Goal: Information Seeking & Learning: Learn about a topic

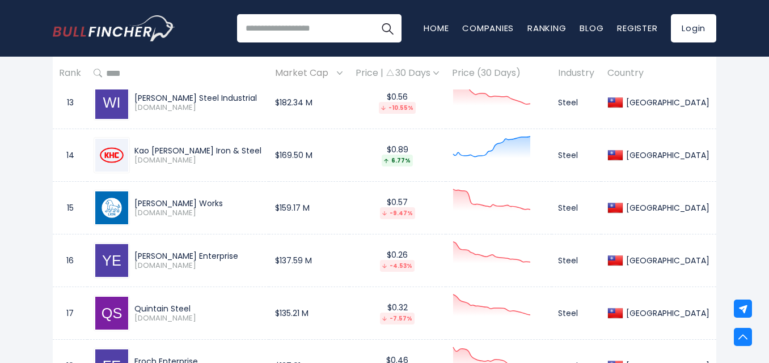
scroll to position [1247, 0]
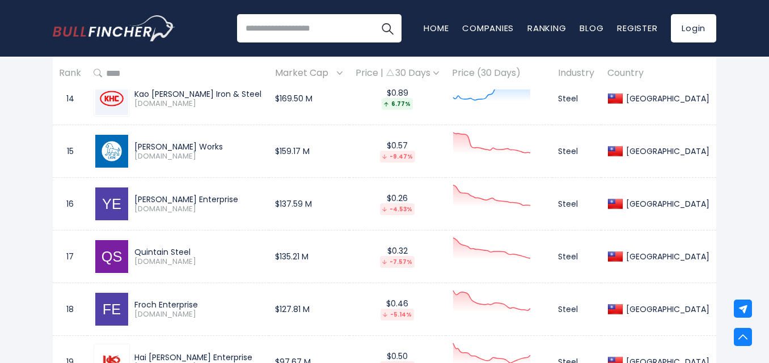
drag, startPoint x: 229, startPoint y: 199, endPoint x: 143, endPoint y: 199, distance: 86.1
click at [143, 199] on div "Yieh Hsing Enterprise" at bounding box center [198, 199] width 128 height 10
click at [198, 211] on span "2007.TW" at bounding box center [198, 210] width 128 height 10
drag, startPoint x: 240, startPoint y: 190, endPoint x: 138, endPoint y: 199, distance: 102.4
click at [138, 199] on div "Yieh Hsing Enterprise 2007.TW" at bounding box center [178, 204] width 169 height 36
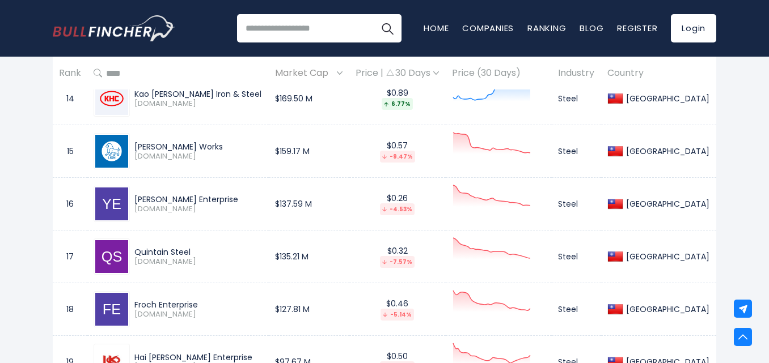
copy div "Yieh Hsing Enterprise"
drag, startPoint x: 206, startPoint y: 254, endPoint x: 141, endPoint y: 251, distance: 64.7
click at [141, 251] on div "Quintain Steel" at bounding box center [198, 252] width 128 height 10
copy div "Quintain Steel"
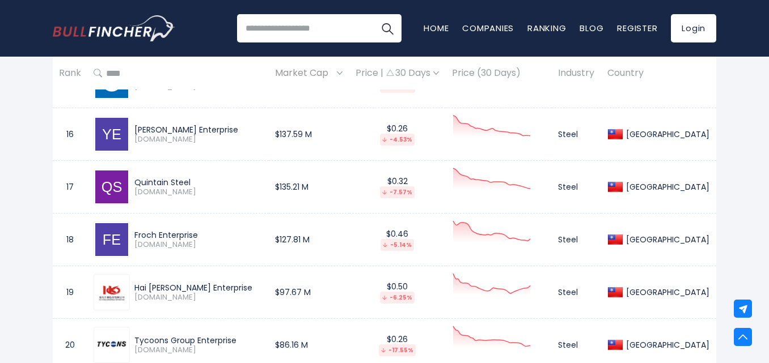
scroll to position [1304, 0]
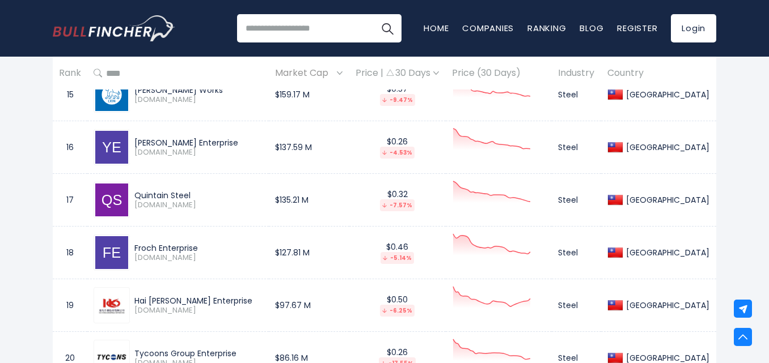
drag, startPoint x: 232, startPoint y: 246, endPoint x: 129, endPoint y: 243, distance: 103.2
click at [129, 243] on div "Froch Enterprise 2030.TW" at bounding box center [178, 253] width 169 height 36
copy div "Froch Enterprise"
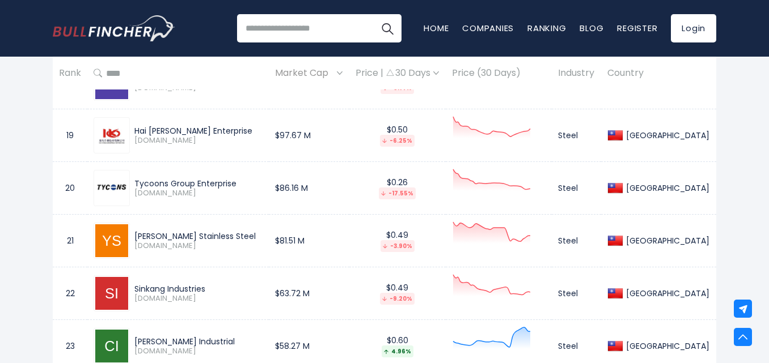
scroll to position [1417, 0]
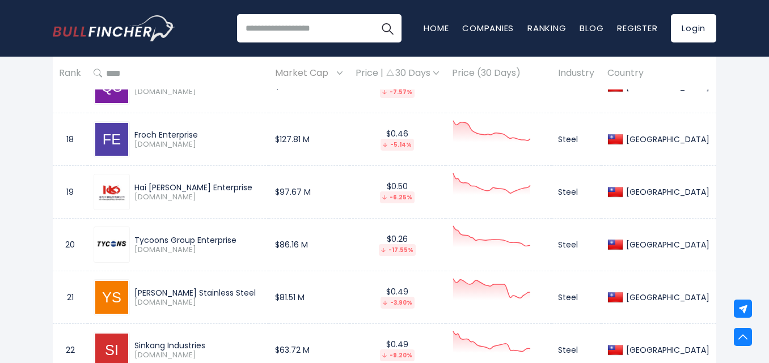
drag, startPoint x: 230, startPoint y: 188, endPoint x: 140, endPoint y: 188, distance: 89.5
click at [140, 188] on div "Hai Kwang Enterprise" at bounding box center [198, 187] width 128 height 10
copy div "Hai Kwang Enterprise"
drag, startPoint x: 249, startPoint y: 239, endPoint x: 128, endPoint y: 240, distance: 121.3
click at [128, 240] on div "Tycoons Group Enterprise 2022.TW" at bounding box center [178, 245] width 169 height 36
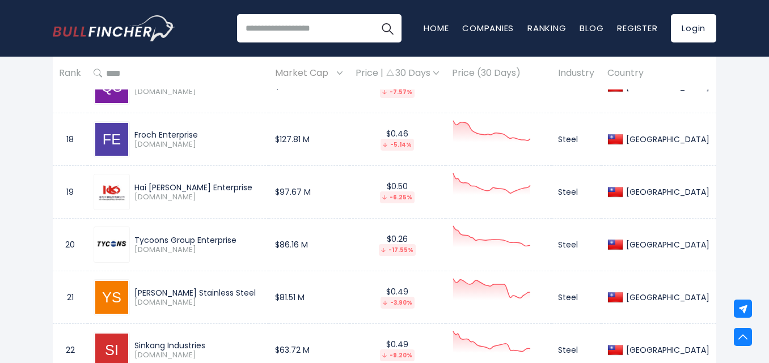
copy div "Tycoons Group Enterprise"
drag, startPoint x: 245, startPoint y: 287, endPoint x: 152, endPoint y: 285, distance: 93.6
click at [141, 281] on div "Yuen Chang Stainless Steel 2069.TW" at bounding box center [178, 297] width 169 height 36
drag, startPoint x: 158, startPoint y: 287, endPoint x: 231, endPoint y: 317, distance: 79.6
click at [232, 317] on td "Yuen Chang Stainless Steel 2069.TW" at bounding box center [177, 297] width 181 height 53
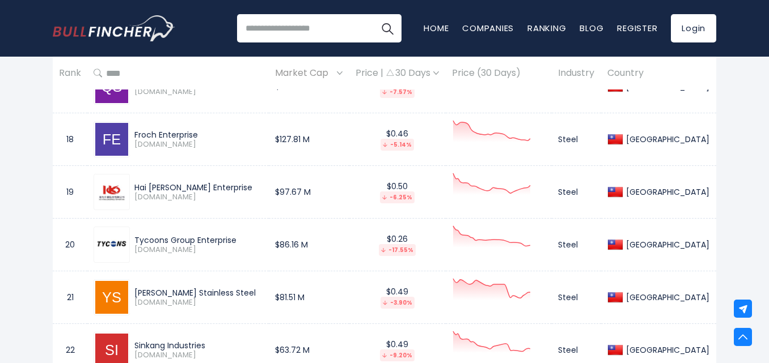
drag, startPoint x: 249, startPoint y: 293, endPoint x: 134, endPoint y: 292, distance: 115.6
click at [134, 292] on div "Yuen Chang Stainless Steel 2069.TW" at bounding box center [196, 298] width 133 height 20
copy div "Yuen Chang Stainless Steel"
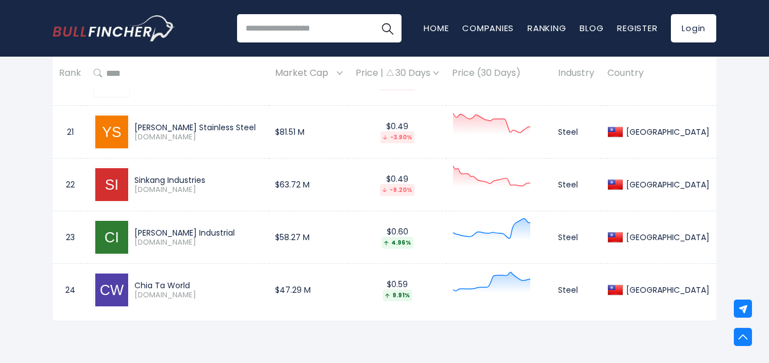
scroll to position [1587, 0]
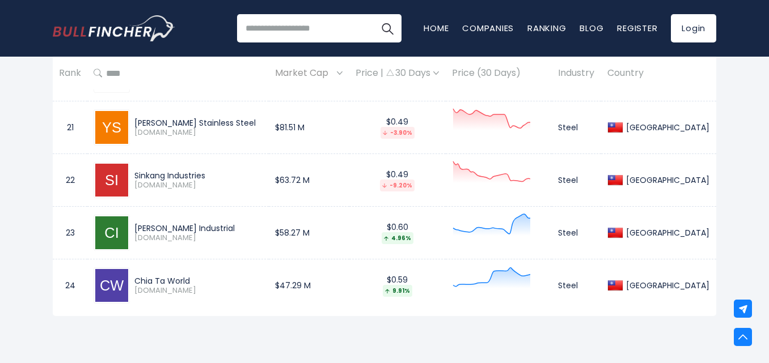
drag, startPoint x: 218, startPoint y: 173, endPoint x: 139, endPoint y: 176, distance: 78.2
click at [139, 176] on div "Sinkang Industries" at bounding box center [198, 176] width 128 height 10
copy div "Sinkang Industries"
drag, startPoint x: 220, startPoint y: 219, endPoint x: 139, endPoint y: 227, distance: 81.4
click at [139, 227] on div "Chih Lien Industrial 2024.TW" at bounding box center [178, 233] width 169 height 36
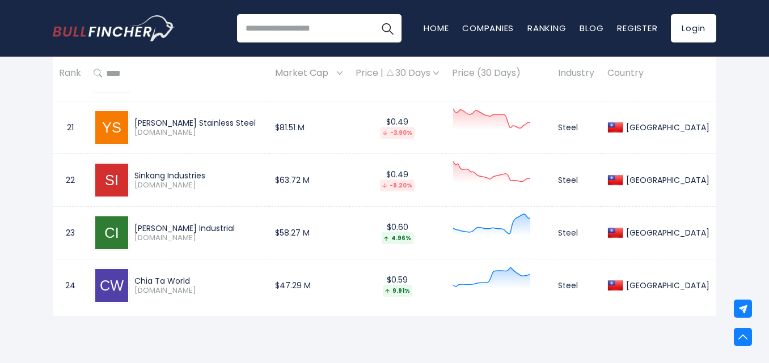
copy div "Chih Lien Industrial"
drag, startPoint x: 209, startPoint y: 282, endPoint x: 138, endPoint y: 276, distance: 71.6
click at [138, 276] on div "Chia Ta World 2033.TW" at bounding box center [196, 286] width 133 height 20
copy div "Chia Ta World"
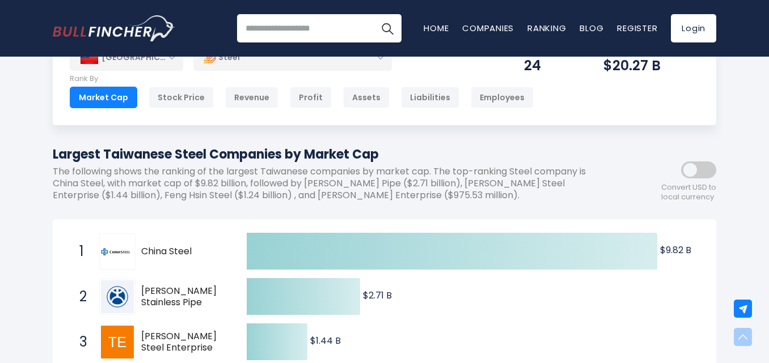
scroll to position [0, 0]
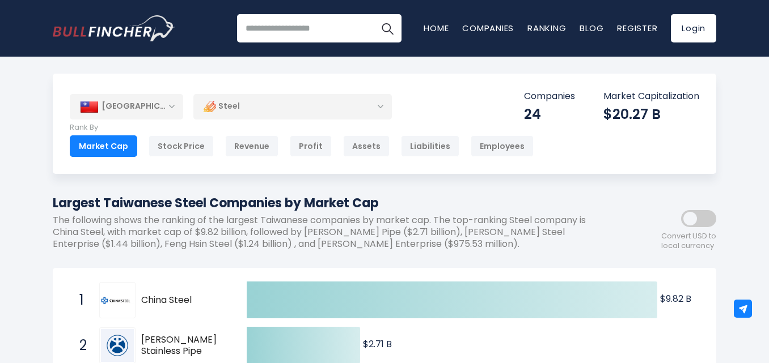
click at [171, 116] on div "[GEOGRAPHIC_DATA]" at bounding box center [126, 106] width 113 height 25
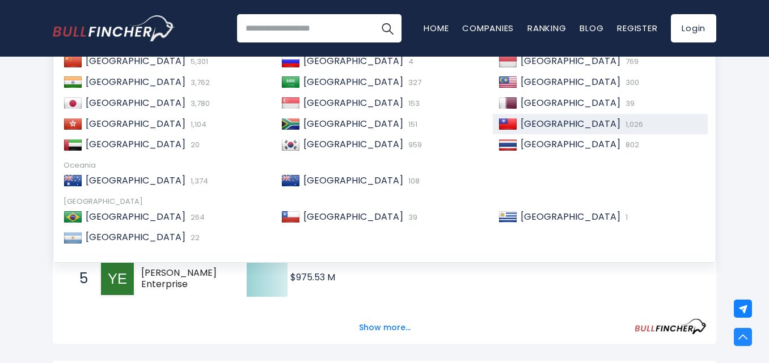
scroll to position [227, 0]
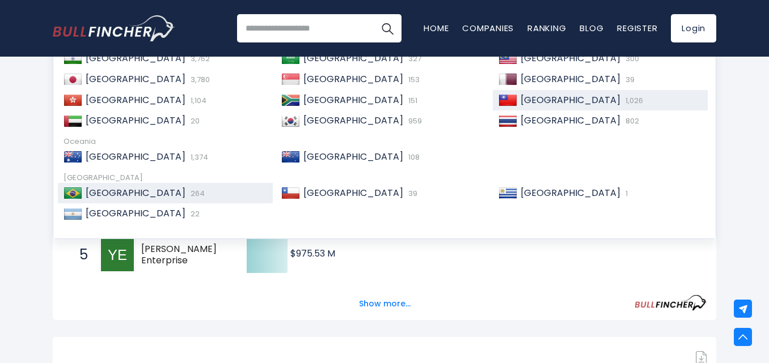
click at [188, 198] on span "264" at bounding box center [196, 193] width 17 height 11
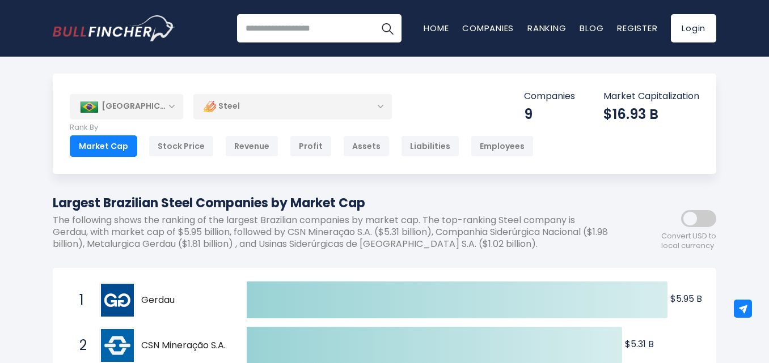
click at [145, 114] on div "[GEOGRAPHIC_DATA]" at bounding box center [126, 106] width 113 height 25
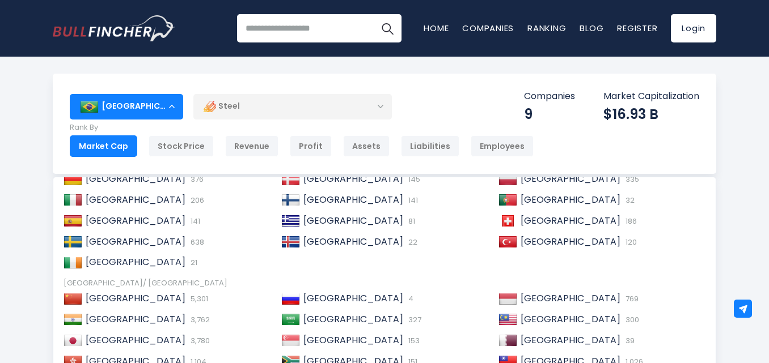
scroll to position [170, 0]
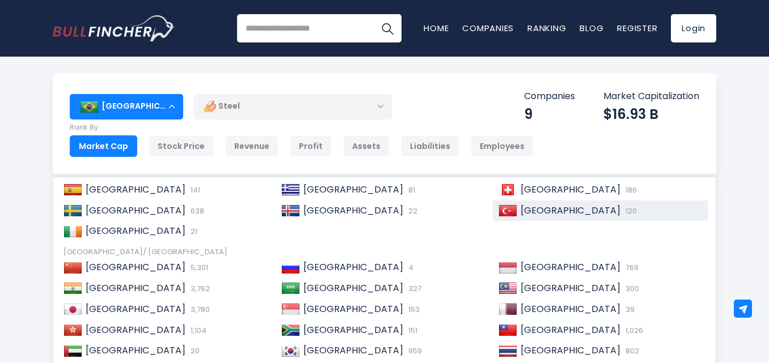
click at [528, 202] on div "Turkey 120" at bounding box center [600, 211] width 215 height 21
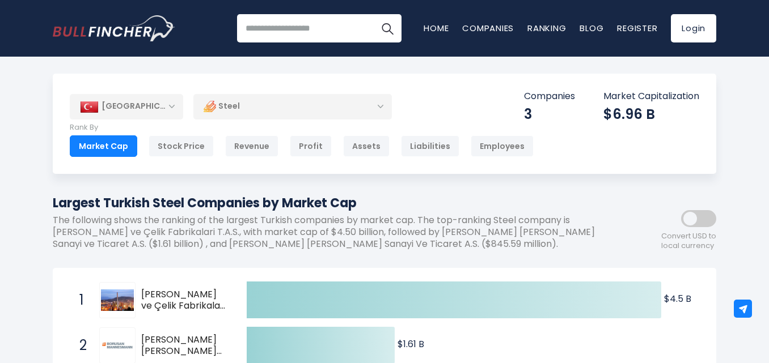
click at [141, 107] on div "[GEOGRAPHIC_DATA]" at bounding box center [126, 106] width 113 height 25
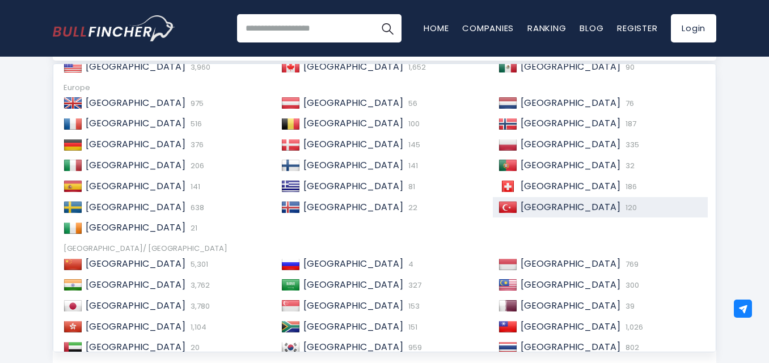
scroll to position [3, 0]
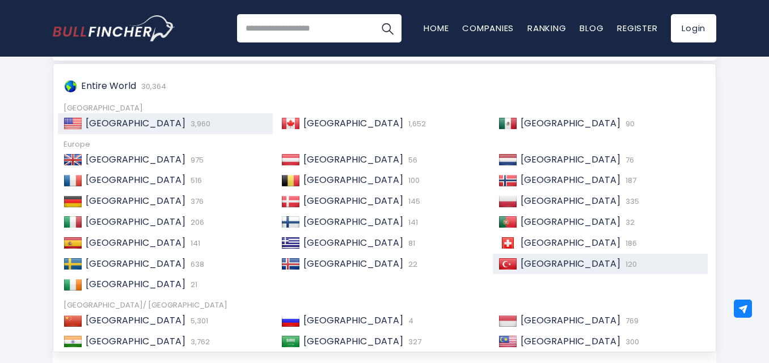
click at [137, 125] on span "[GEOGRAPHIC_DATA]" at bounding box center [136, 123] width 100 height 13
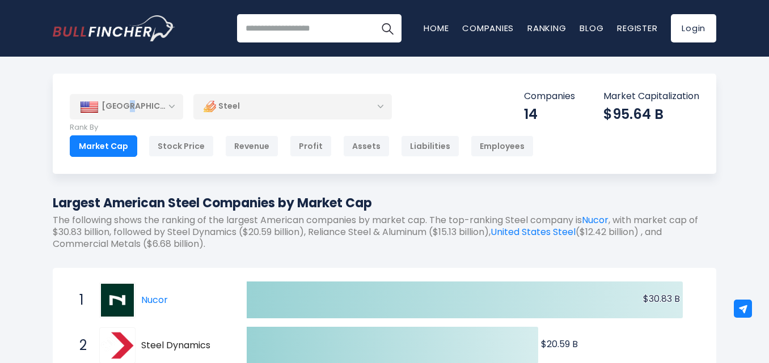
click at [125, 117] on div "[GEOGRAPHIC_DATA]" at bounding box center [126, 106] width 113 height 25
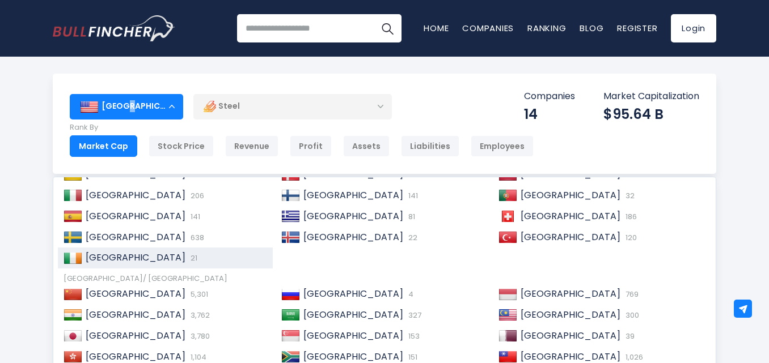
scroll to position [170, 0]
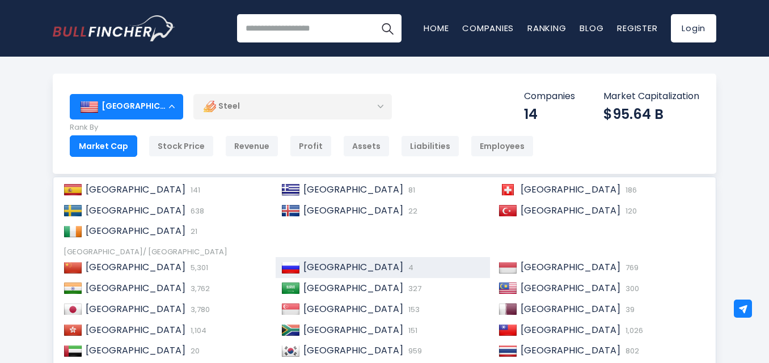
click at [313, 261] on span "[GEOGRAPHIC_DATA]" at bounding box center [353, 267] width 100 height 13
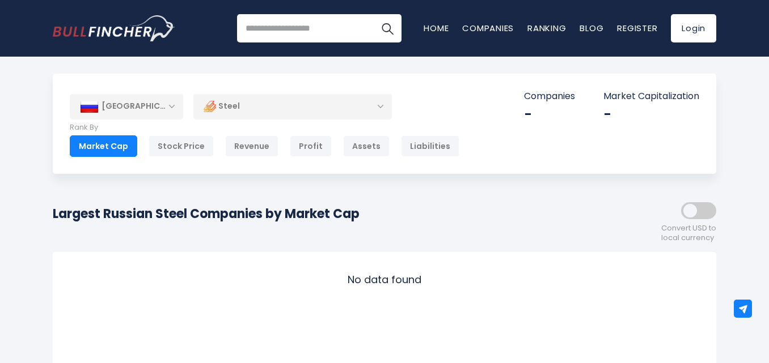
click at [126, 109] on div "[GEOGRAPHIC_DATA]" at bounding box center [126, 106] width 113 height 25
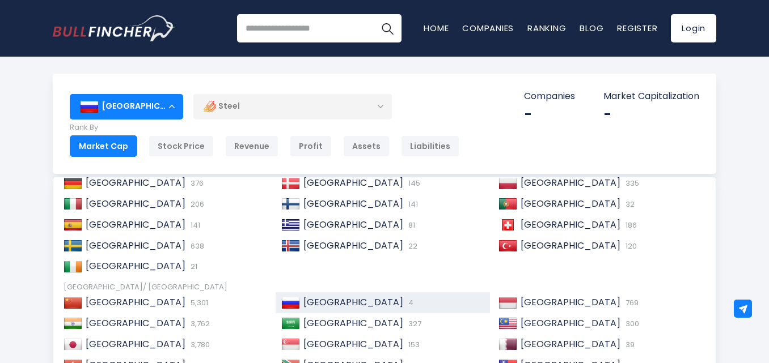
scroll to position [173, 0]
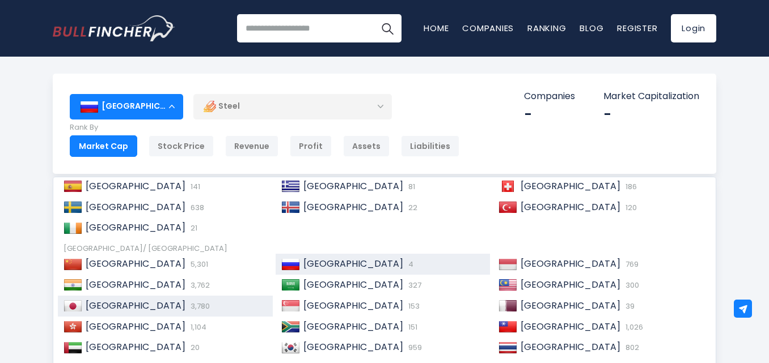
click at [94, 308] on span "[GEOGRAPHIC_DATA]" at bounding box center [136, 305] width 100 height 13
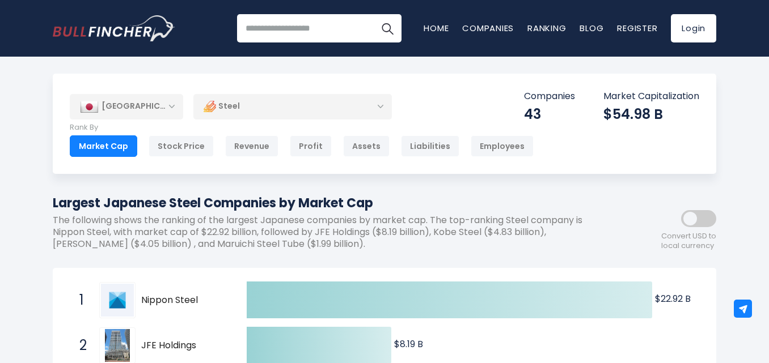
click at [148, 107] on div "[GEOGRAPHIC_DATA]" at bounding box center [126, 106] width 113 height 25
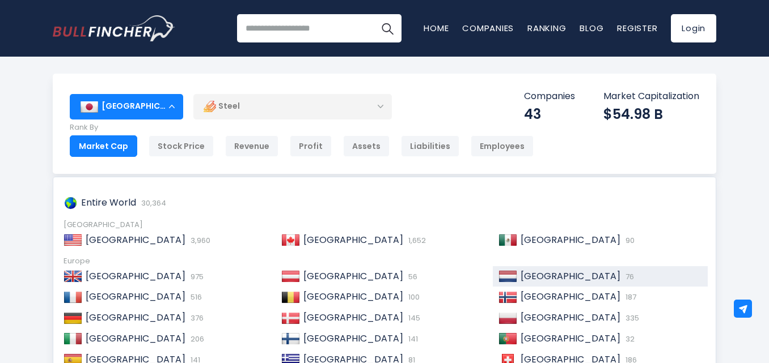
scroll to position [57, 0]
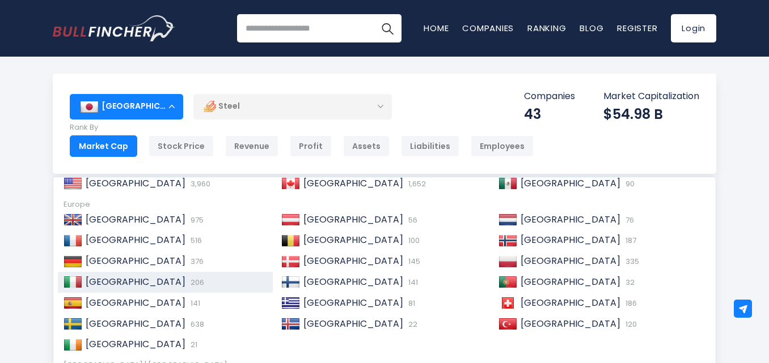
click at [132, 286] on div "Italy 206" at bounding box center [174, 283] width 185 height 12
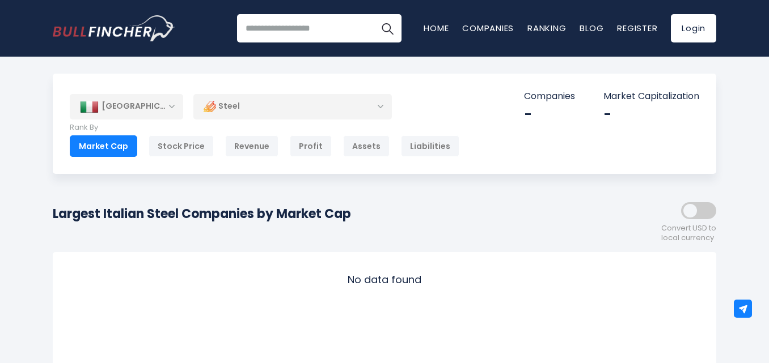
click at [175, 103] on div "[GEOGRAPHIC_DATA]" at bounding box center [126, 106] width 113 height 25
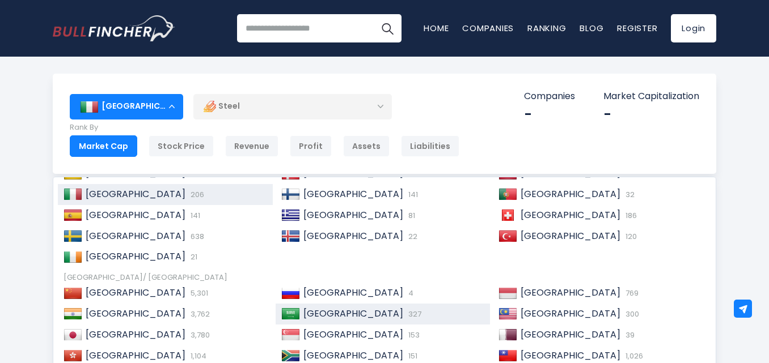
scroll to position [173, 0]
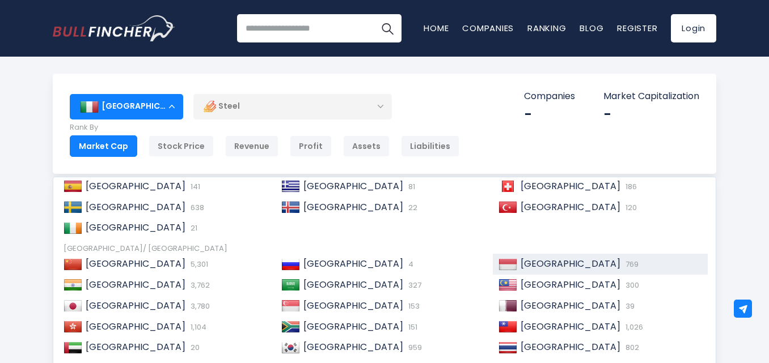
click at [525, 263] on span "[GEOGRAPHIC_DATA]" at bounding box center [570, 263] width 100 height 13
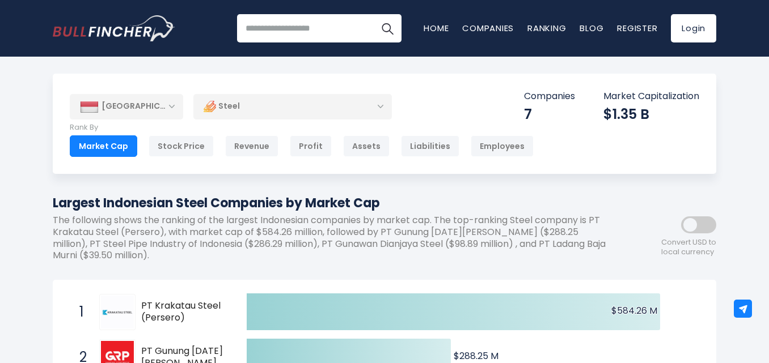
click at [124, 109] on div "[GEOGRAPHIC_DATA]" at bounding box center [126, 106] width 113 height 25
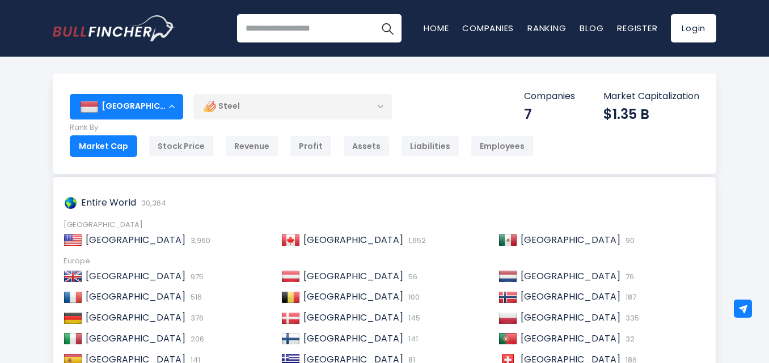
click at [167, 108] on div "[GEOGRAPHIC_DATA]" at bounding box center [126, 106] width 113 height 25
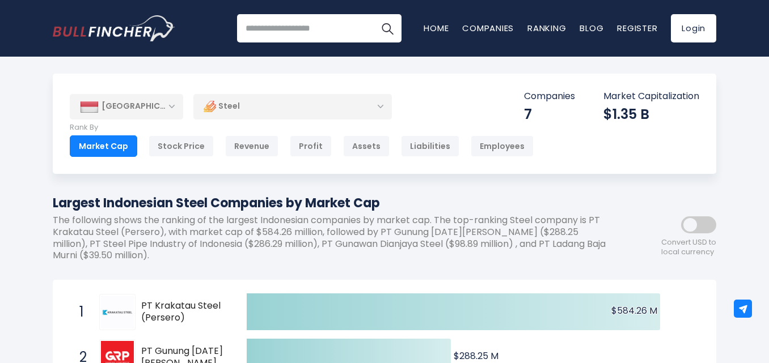
click at [163, 92] on div "[GEOGRAPHIC_DATA] Entire World 30,364 [GEOGRAPHIC_DATA] United States 3,960" at bounding box center [384, 124] width 663 height 100
click at [167, 104] on div "[GEOGRAPHIC_DATA]" at bounding box center [126, 106] width 113 height 25
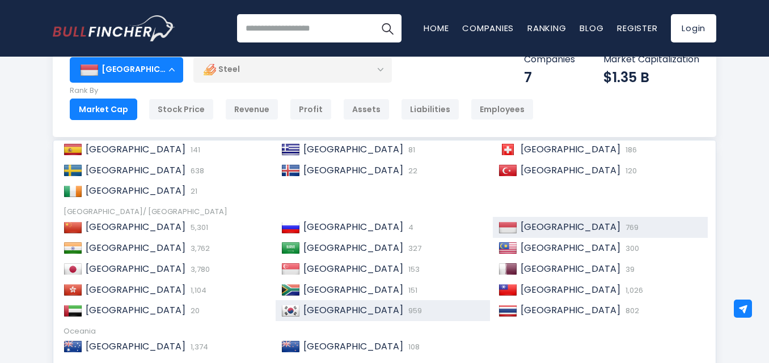
scroll to position [57, 0]
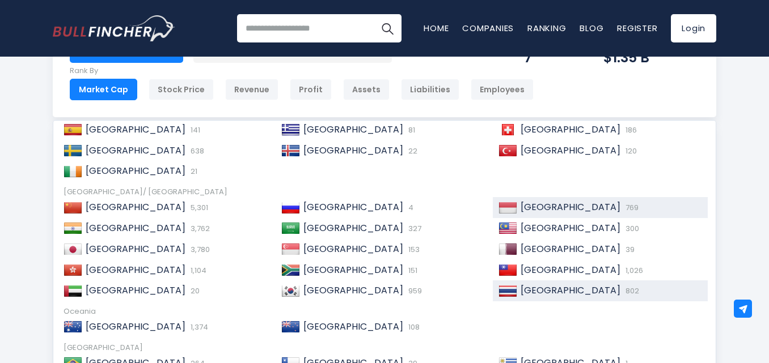
click at [520, 291] on span "[GEOGRAPHIC_DATA]" at bounding box center [570, 290] width 100 height 13
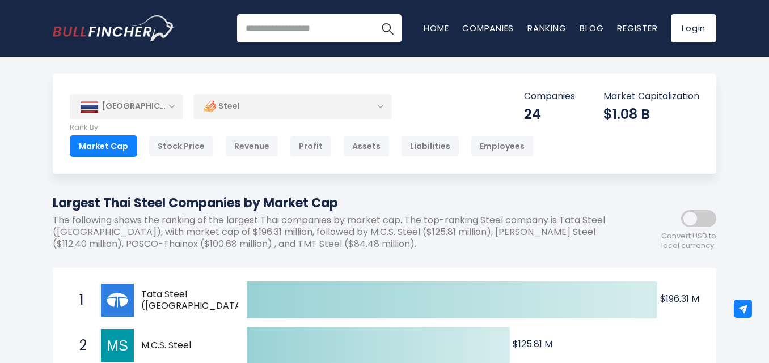
click at [130, 112] on div "[GEOGRAPHIC_DATA]" at bounding box center [126, 106] width 113 height 25
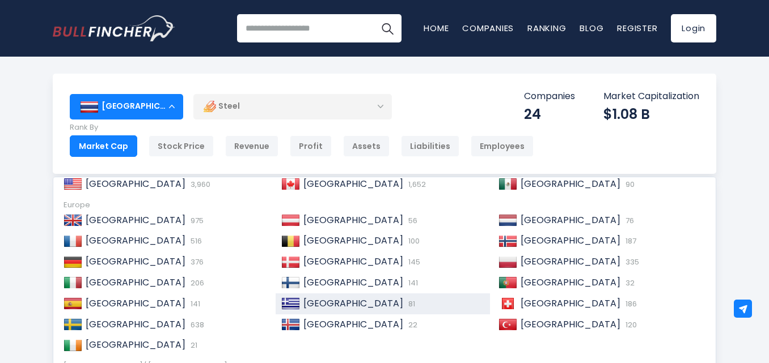
scroll to position [57, 0]
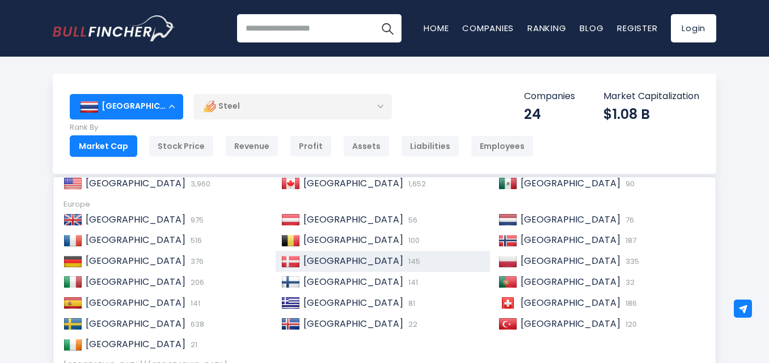
click at [346, 268] on div "Denmark 145" at bounding box center [392, 262] width 185 height 12
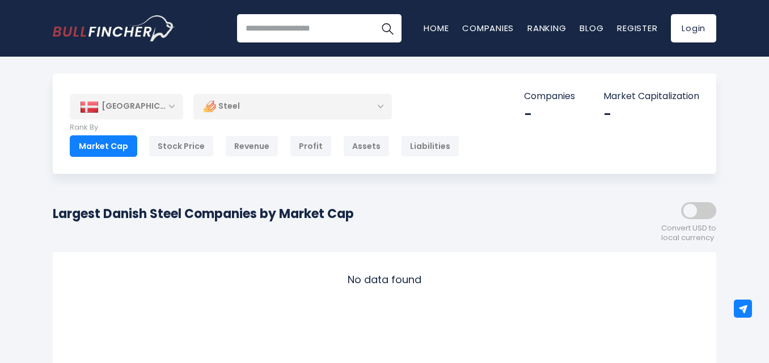
click at [139, 111] on div "[GEOGRAPHIC_DATA]" at bounding box center [126, 106] width 113 height 25
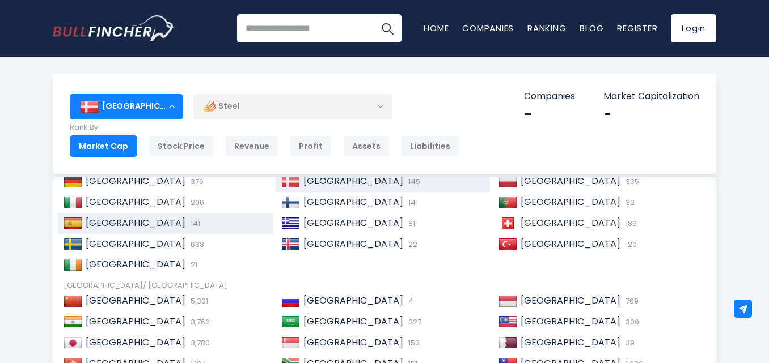
scroll to position [117, 0]
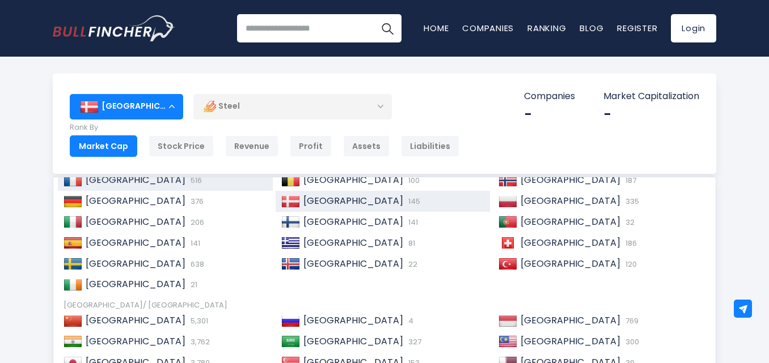
click at [188, 185] on span "516" at bounding box center [195, 180] width 14 height 11
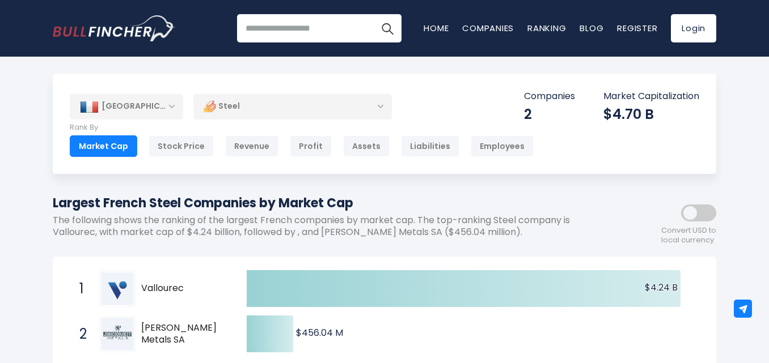
click at [134, 102] on div "[GEOGRAPHIC_DATA]" at bounding box center [126, 106] width 113 height 25
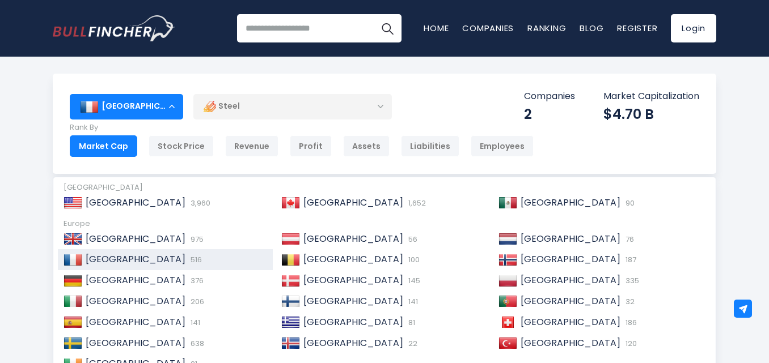
scroll to position [57, 0]
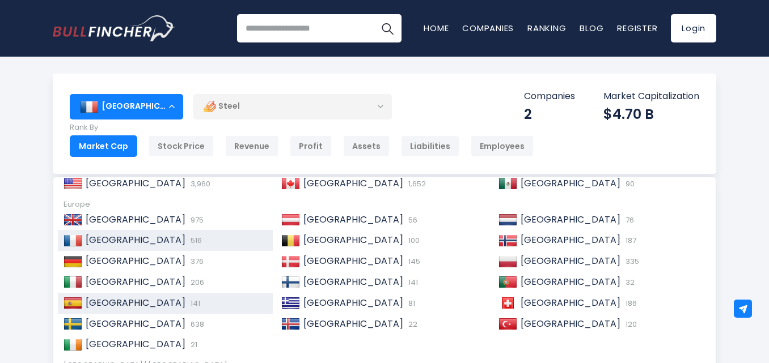
click at [170, 309] on div "Spain 141" at bounding box center [165, 303] width 215 height 21
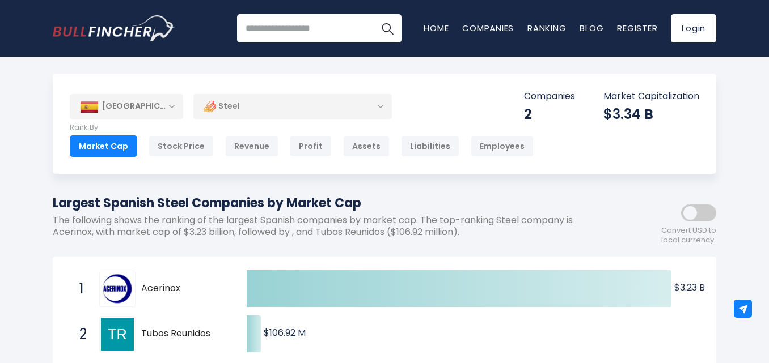
click at [95, 114] on div "[GEOGRAPHIC_DATA]" at bounding box center [126, 106] width 113 height 25
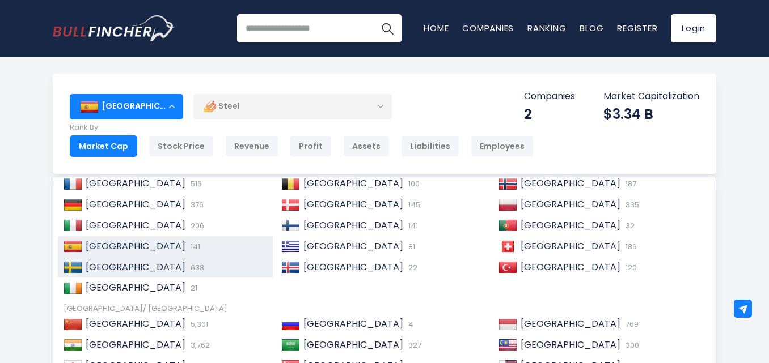
scroll to position [57, 0]
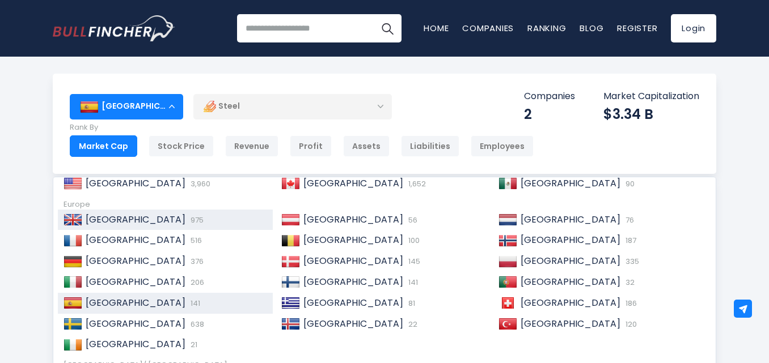
click at [152, 220] on span "[GEOGRAPHIC_DATA]" at bounding box center [136, 219] width 100 height 13
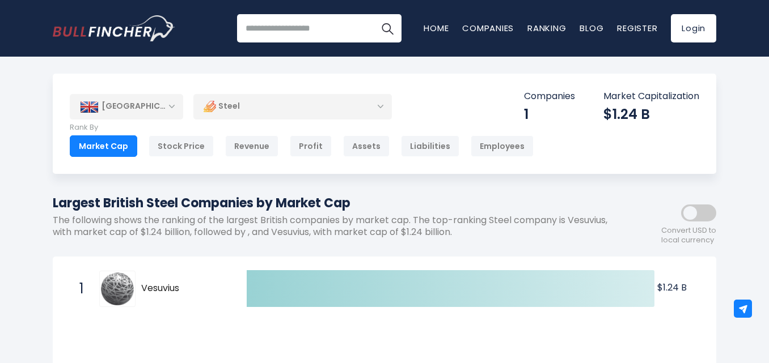
click at [169, 107] on div "[GEOGRAPHIC_DATA]" at bounding box center [126, 106] width 113 height 25
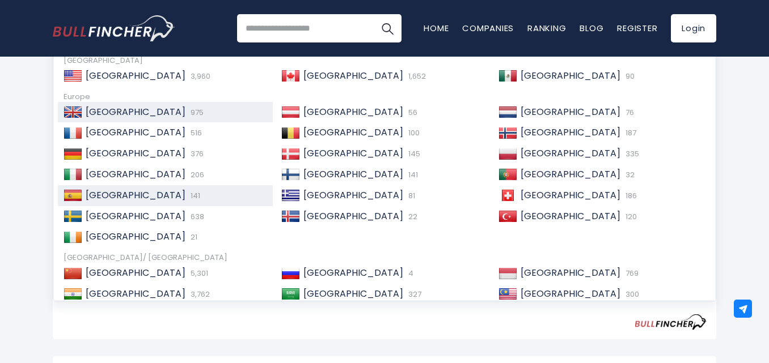
scroll to position [170, 0]
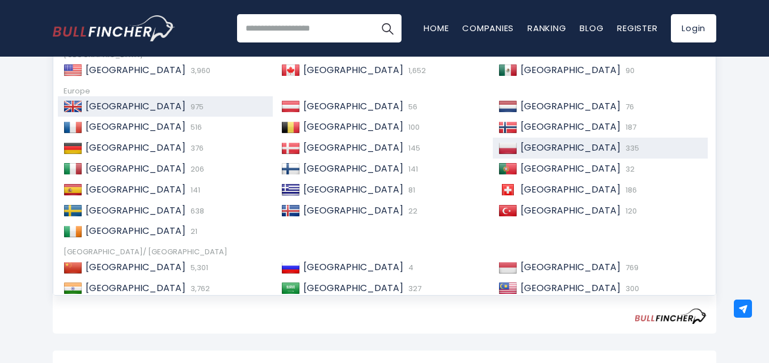
click at [549, 150] on div "Poland 335" at bounding box center [609, 148] width 185 height 12
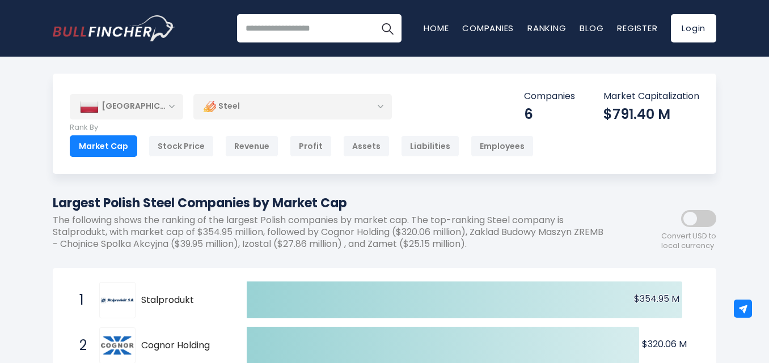
click at [131, 100] on div "[GEOGRAPHIC_DATA]" at bounding box center [126, 106] width 113 height 25
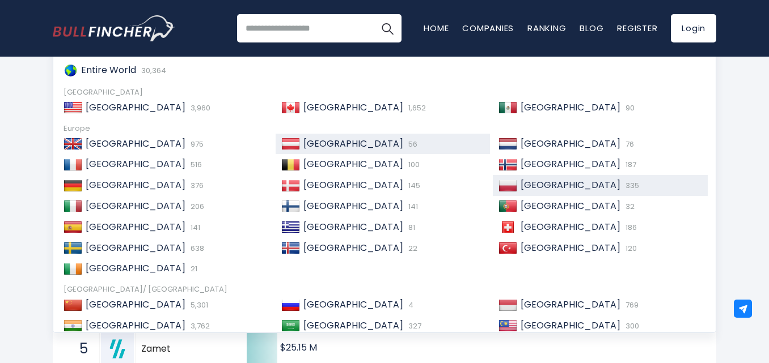
scroll to position [113, 0]
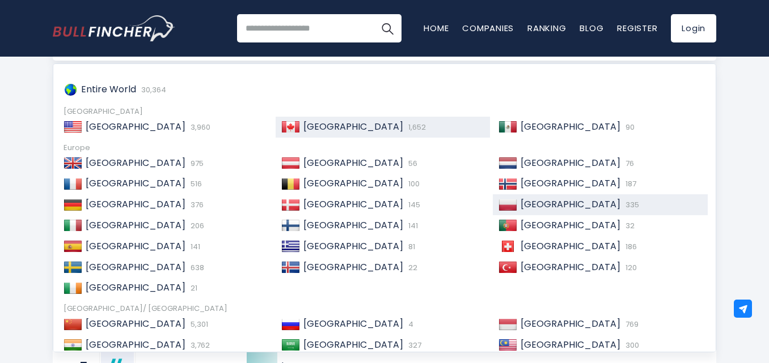
click at [327, 125] on span "[GEOGRAPHIC_DATA]" at bounding box center [353, 126] width 100 height 13
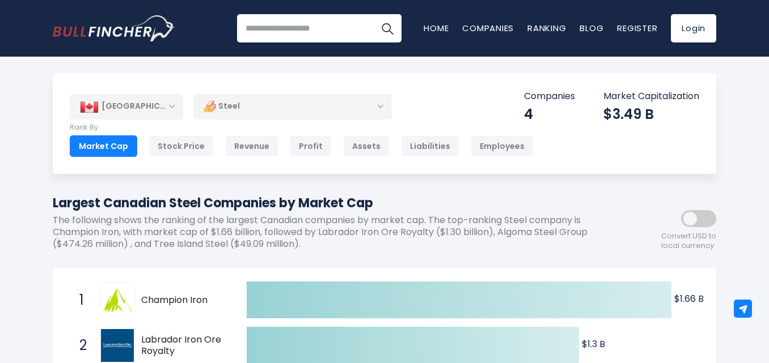
click at [168, 105] on div "[GEOGRAPHIC_DATA]" at bounding box center [126, 106] width 113 height 25
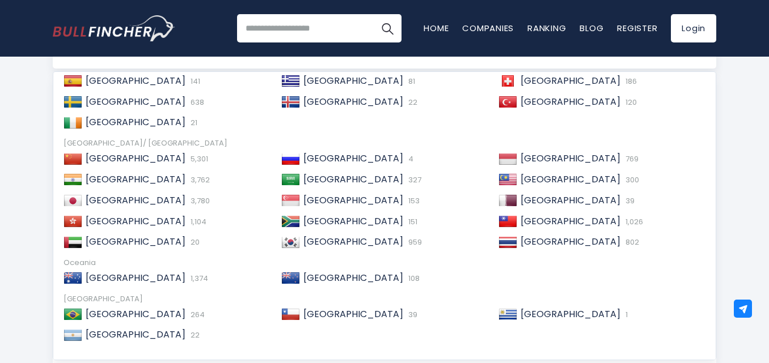
scroll to position [113, 0]
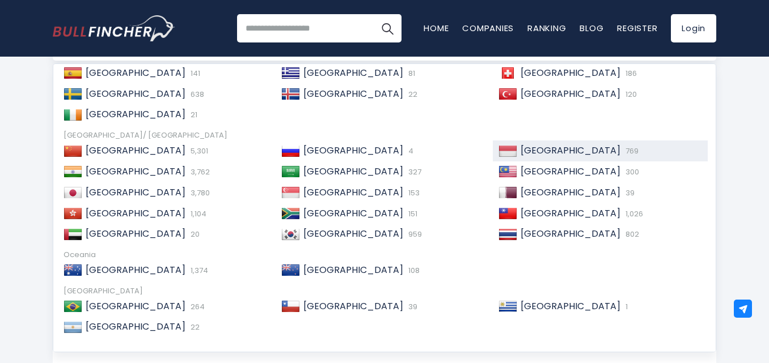
click at [520, 150] on span "[GEOGRAPHIC_DATA]" at bounding box center [570, 150] width 100 height 13
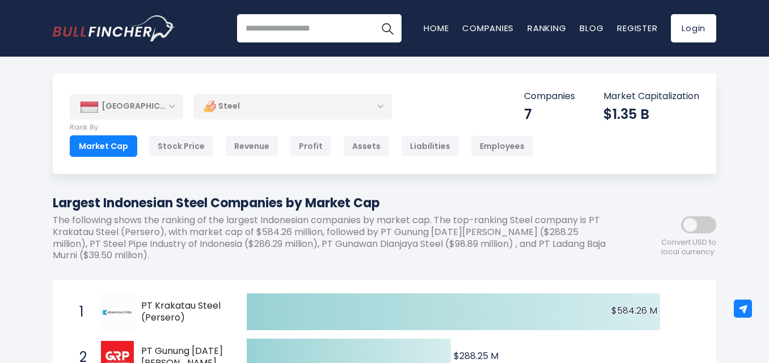
click at [151, 117] on div "[GEOGRAPHIC_DATA]" at bounding box center [126, 106] width 113 height 25
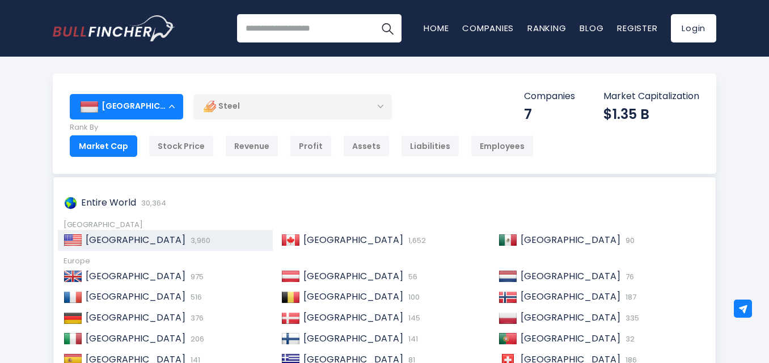
click at [108, 247] on div "United States 3,960" at bounding box center [165, 240] width 215 height 21
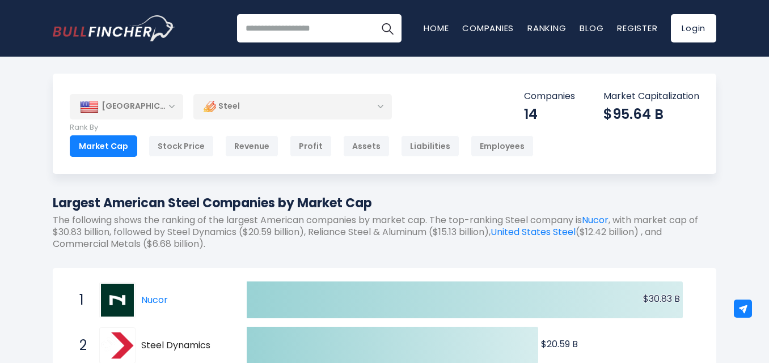
click at [245, 109] on div "Steel" at bounding box center [292, 107] width 198 height 26
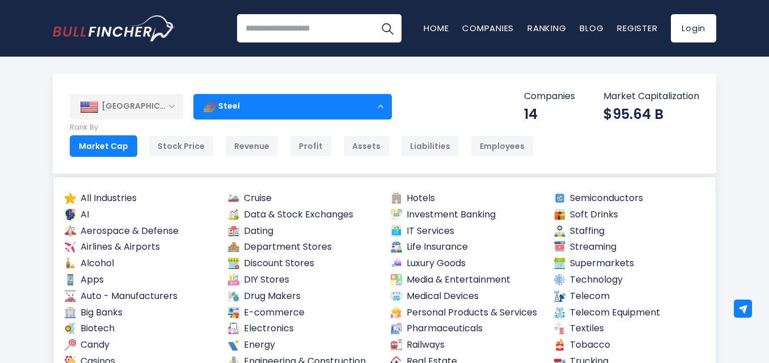
click at [245, 109] on div "Steel" at bounding box center [292, 107] width 198 height 26
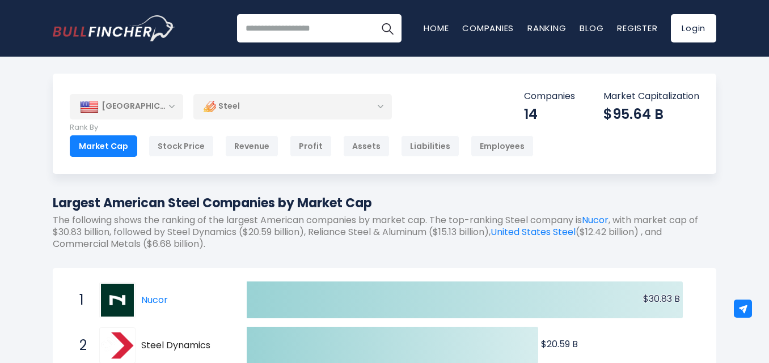
click at [151, 106] on div "[GEOGRAPHIC_DATA]" at bounding box center [126, 106] width 113 height 25
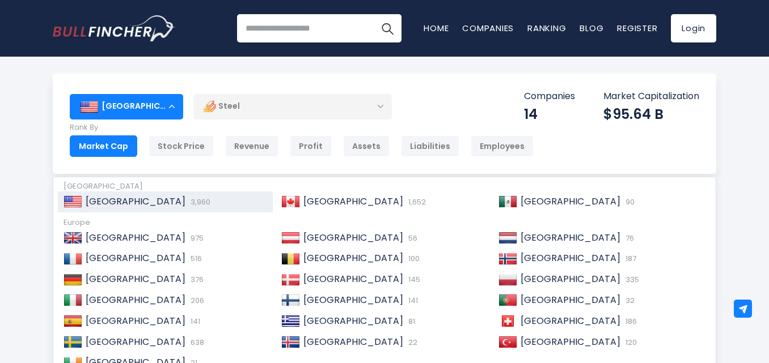
scroll to position [57, 0]
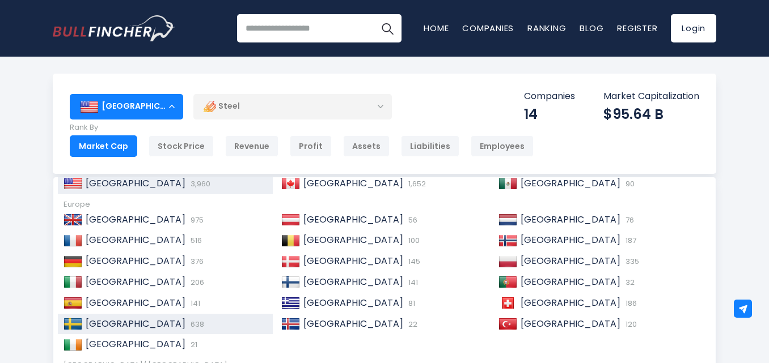
click at [192, 321] on div "Sweden 638" at bounding box center [174, 325] width 185 height 12
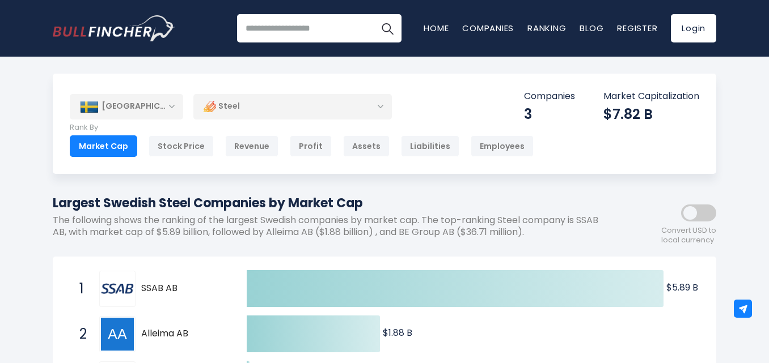
click at [126, 111] on div "[GEOGRAPHIC_DATA]" at bounding box center [126, 106] width 113 height 25
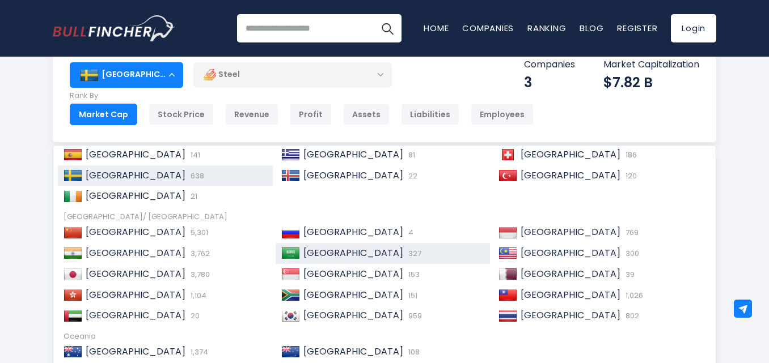
scroll to position [57, 0]
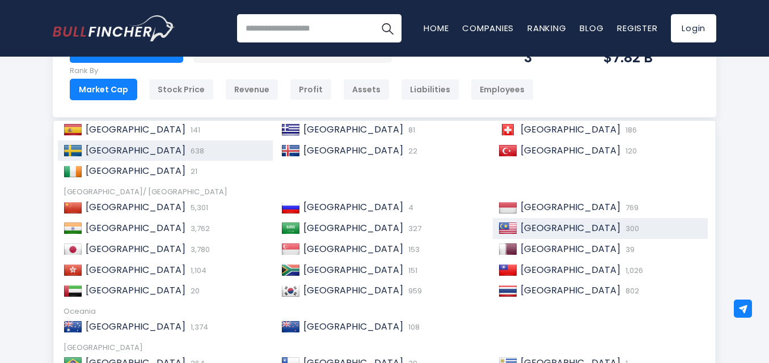
click at [544, 220] on div "Malaysia 300" at bounding box center [600, 228] width 215 height 21
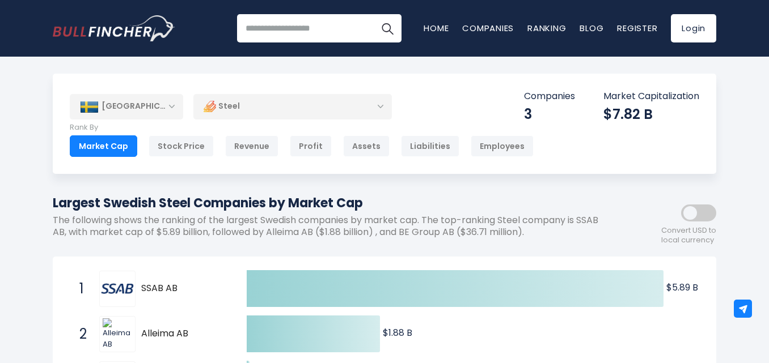
click at [120, 113] on div "[GEOGRAPHIC_DATA]" at bounding box center [126, 106] width 113 height 25
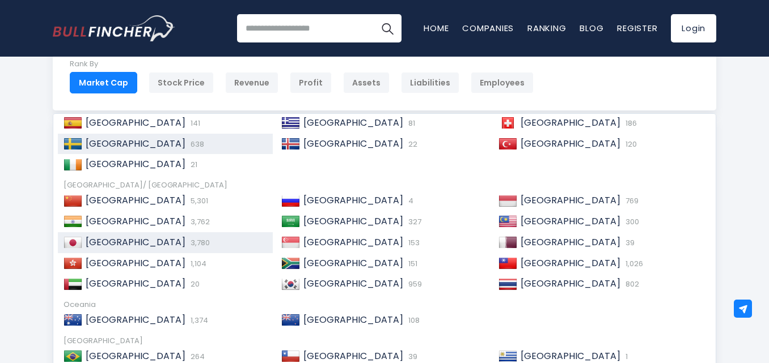
scroll to position [113, 0]
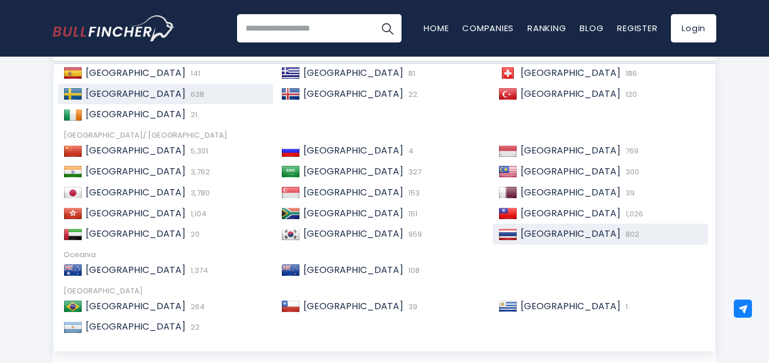
click at [534, 229] on span "[GEOGRAPHIC_DATA]" at bounding box center [570, 233] width 100 height 13
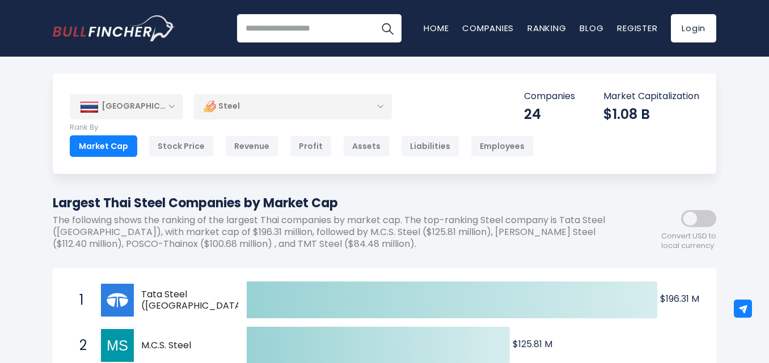
click at [136, 113] on div "[GEOGRAPHIC_DATA]" at bounding box center [126, 106] width 113 height 25
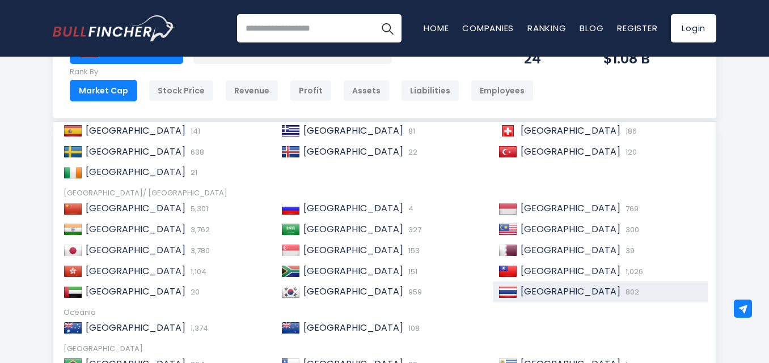
scroll to position [57, 0]
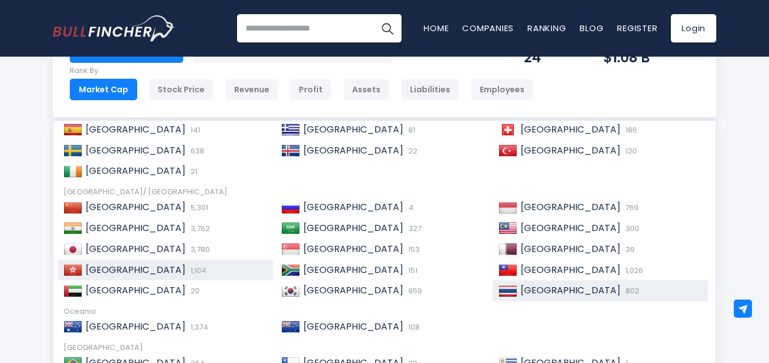
click at [188, 274] on span "1,104" at bounding box center [197, 270] width 19 height 11
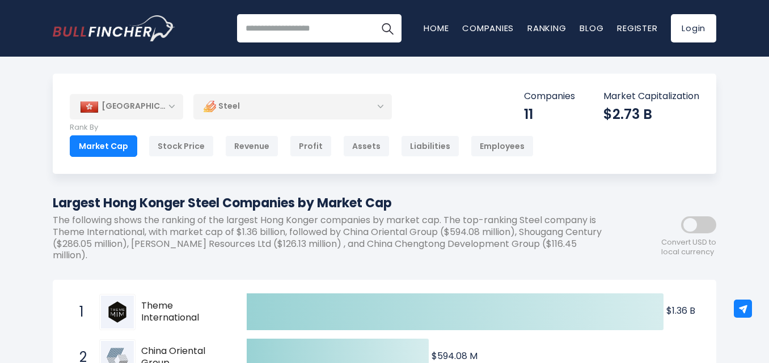
click at [138, 105] on div "[GEOGRAPHIC_DATA]" at bounding box center [126, 106] width 113 height 25
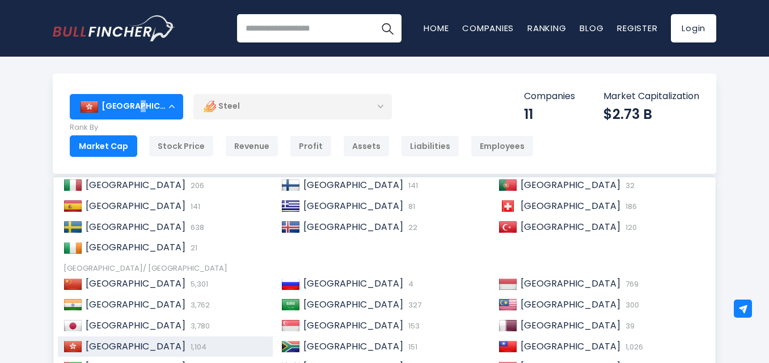
scroll to position [173, 0]
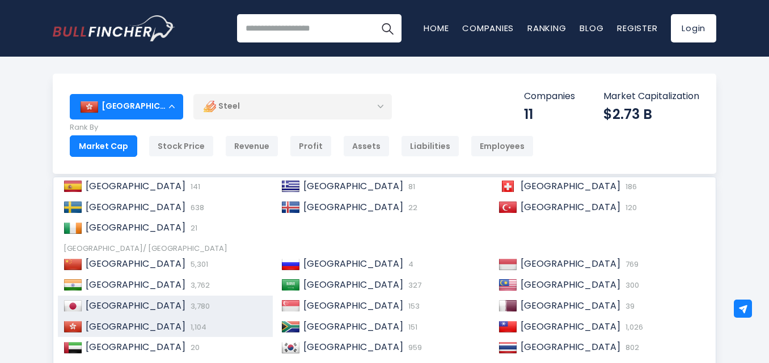
click at [128, 300] on div "Japan 3,780" at bounding box center [174, 306] width 185 height 12
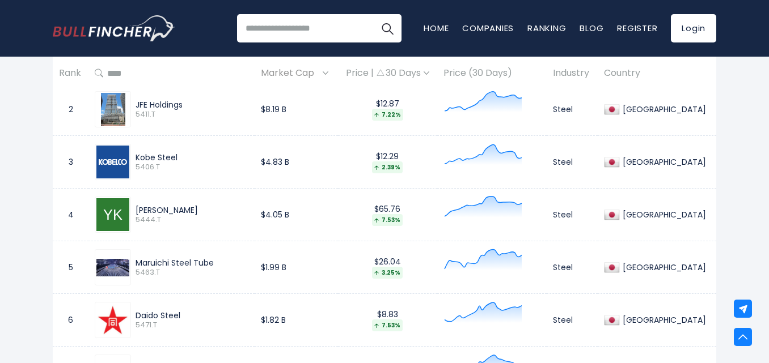
scroll to position [623, 0]
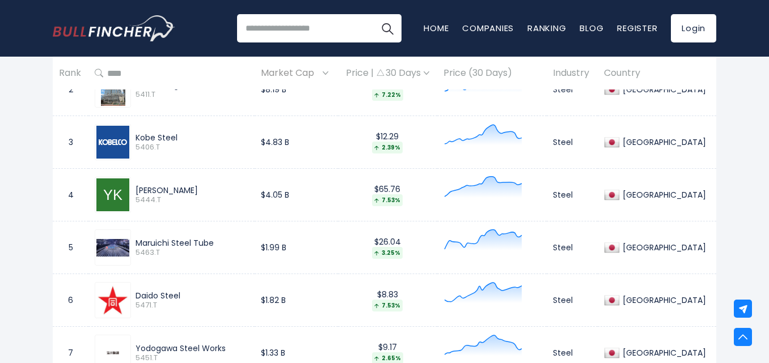
drag, startPoint x: 212, startPoint y: 192, endPoint x: 135, endPoint y: 190, distance: 76.5
click at [135, 190] on div "[PERSON_NAME] 5444.T" at bounding box center [189, 195] width 117 height 20
copy div "[PERSON_NAME]"
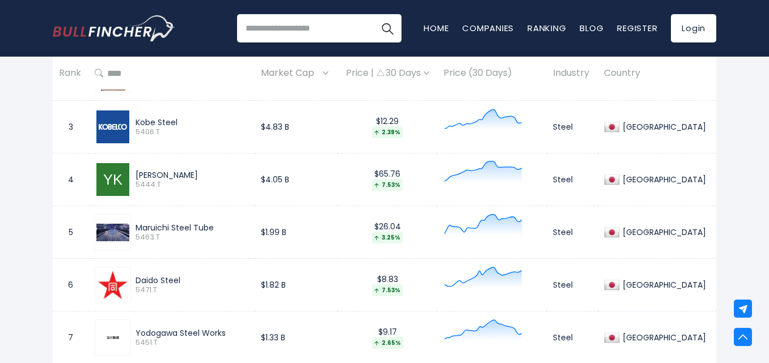
scroll to position [680, 0]
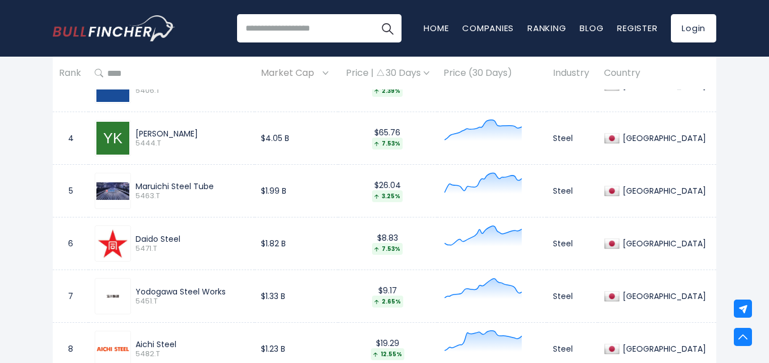
click at [228, 199] on span "5463.T" at bounding box center [191, 197] width 113 height 10
drag, startPoint x: 230, startPoint y: 192, endPoint x: 128, endPoint y: 188, distance: 102.1
click at [128, 188] on div "Maruichi Steel Tube 5463.T" at bounding box center [172, 191] width 154 height 36
click at [216, 211] on td "Maruichi Steel Tube 5463.T" at bounding box center [171, 191] width 166 height 53
drag, startPoint x: 218, startPoint y: 188, endPoint x: 142, endPoint y: 178, distance: 77.1
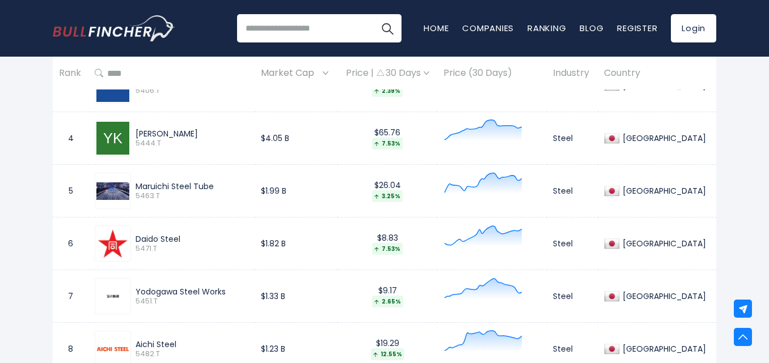
click at [142, 178] on div "Maruichi Steel Tube 5463.T" at bounding box center [172, 191] width 154 height 36
copy div "Maruichi Steel Tube"
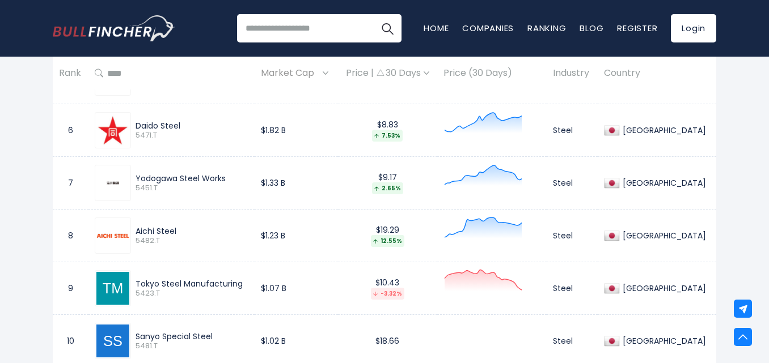
drag, startPoint x: 243, startPoint y: 176, endPoint x: 141, endPoint y: 173, distance: 102.1
click at [141, 173] on div "Yodogawa Steel Works" at bounding box center [191, 178] width 113 height 10
copy div "Yodogawa Steel Works"
drag, startPoint x: 190, startPoint y: 237, endPoint x: 144, endPoint y: 227, distance: 47.5
click at [144, 227] on div "Aichi Steel 5482.T" at bounding box center [189, 236] width 117 height 20
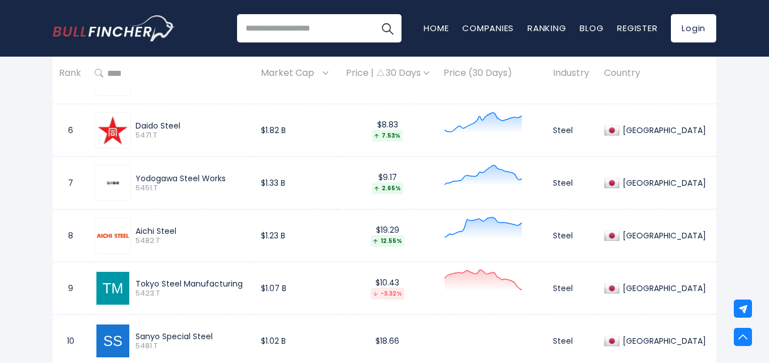
click at [185, 243] on span "5482.T" at bounding box center [191, 241] width 113 height 10
drag, startPoint x: 175, startPoint y: 229, endPoint x: 139, endPoint y: 232, distance: 36.4
click at [130, 227] on div "Aichi Steel 5482.T" at bounding box center [172, 236] width 154 height 36
click at [186, 247] on div "Aichi Steel 5482.T" at bounding box center [172, 236] width 154 height 36
drag, startPoint x: 190, startPoint y: 231, endPoint x: 141, endPoint y: 224, distance: 50.3
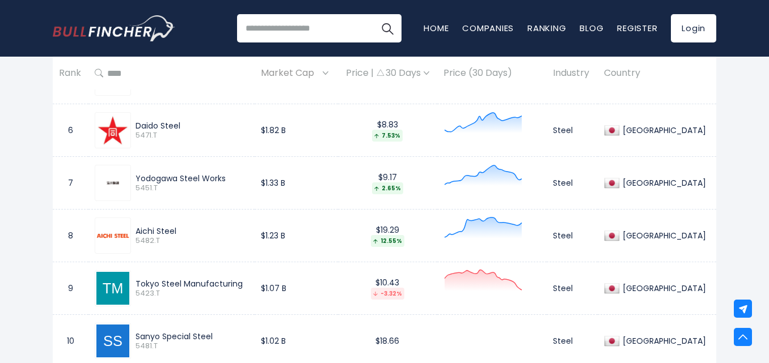
click at [141, 224] on div "Aichi Steel 5482.T" at bounding box center [172, 236] width 154 height 36
copy div "Aichi Steel"
click at [251, 217] on td "Aichi Steel 5482.T" at bounding box center [171, 236] width 166 height 53
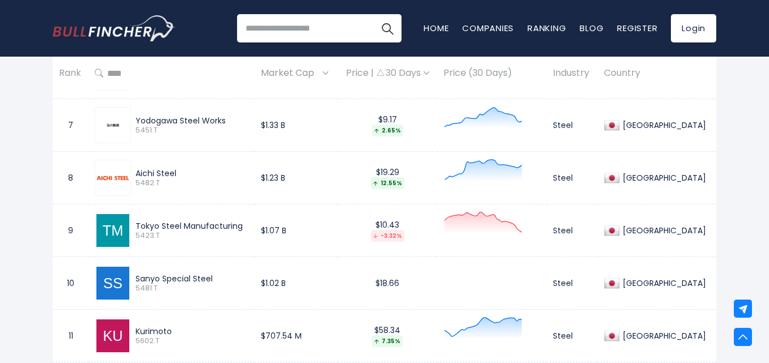
scroll to position [850, 0]
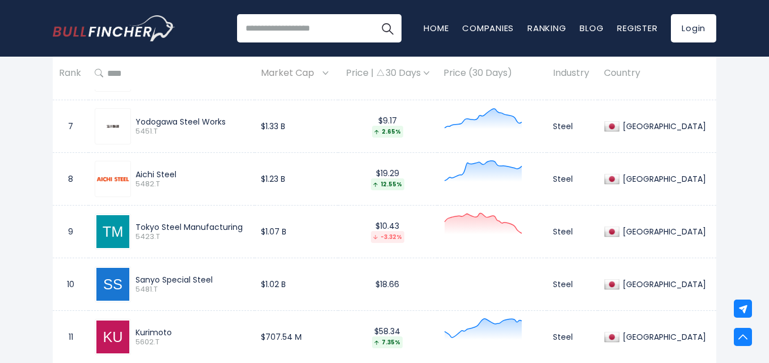
drag, startPoint x: 242, startPoint y: 275, endPoint x: 139, endPoint y: 273, distance: 103.2
click at [139, 273] on div "Sanyo Special Steel 5481.T" at bounding box center [172, 284] width 154 height 36
copy div "Sanyo Special Steel"
